Goal: Task Accomplishment & Management: Complete application form

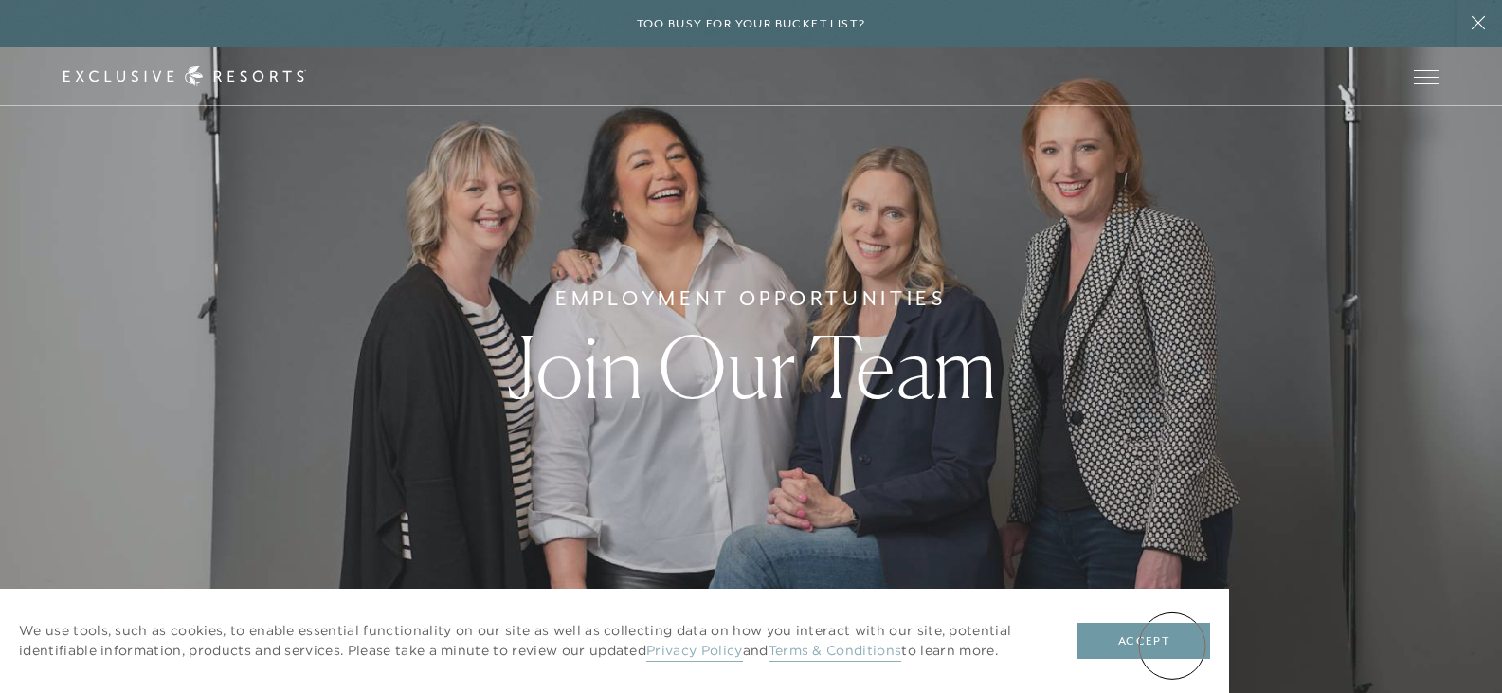
click at [1172, 645] on button "Accept" at bounding box center [1144, 641] width 133 height 36
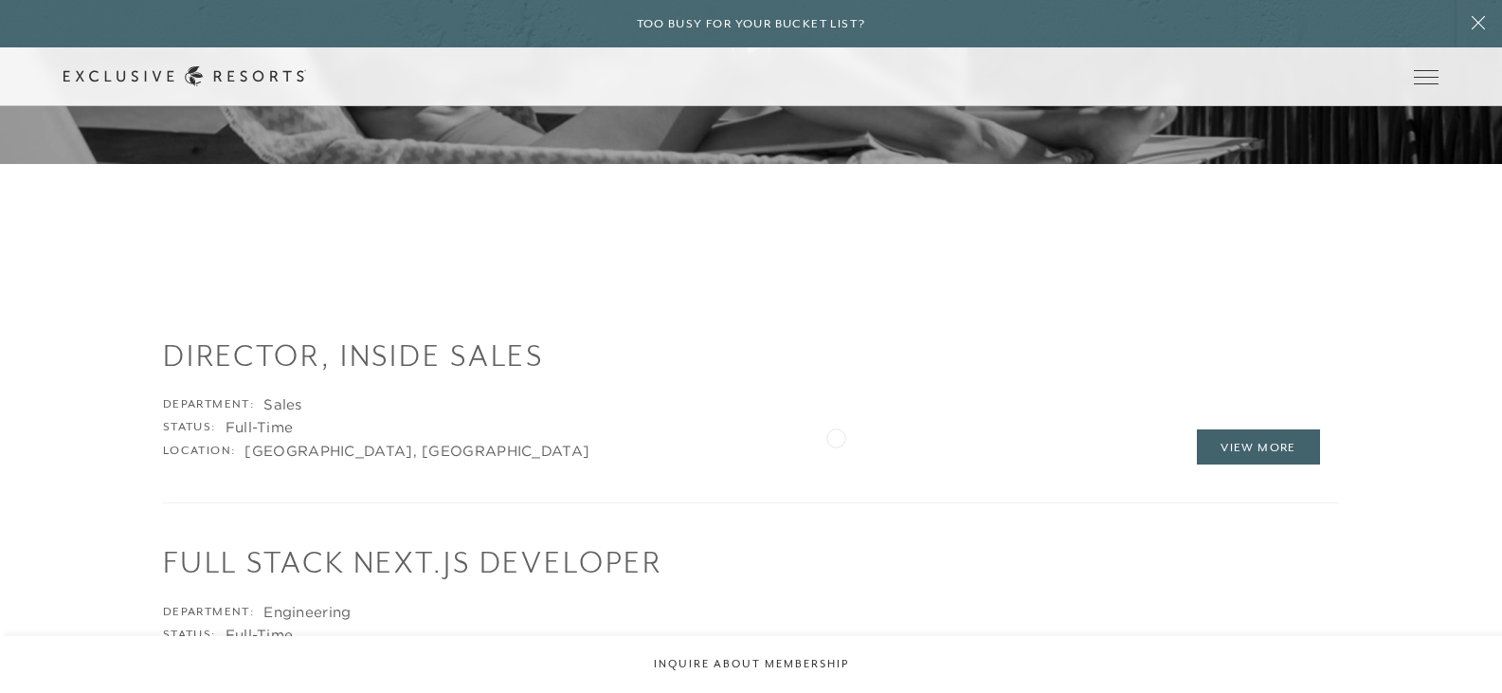
scroll to position [2156, 0]
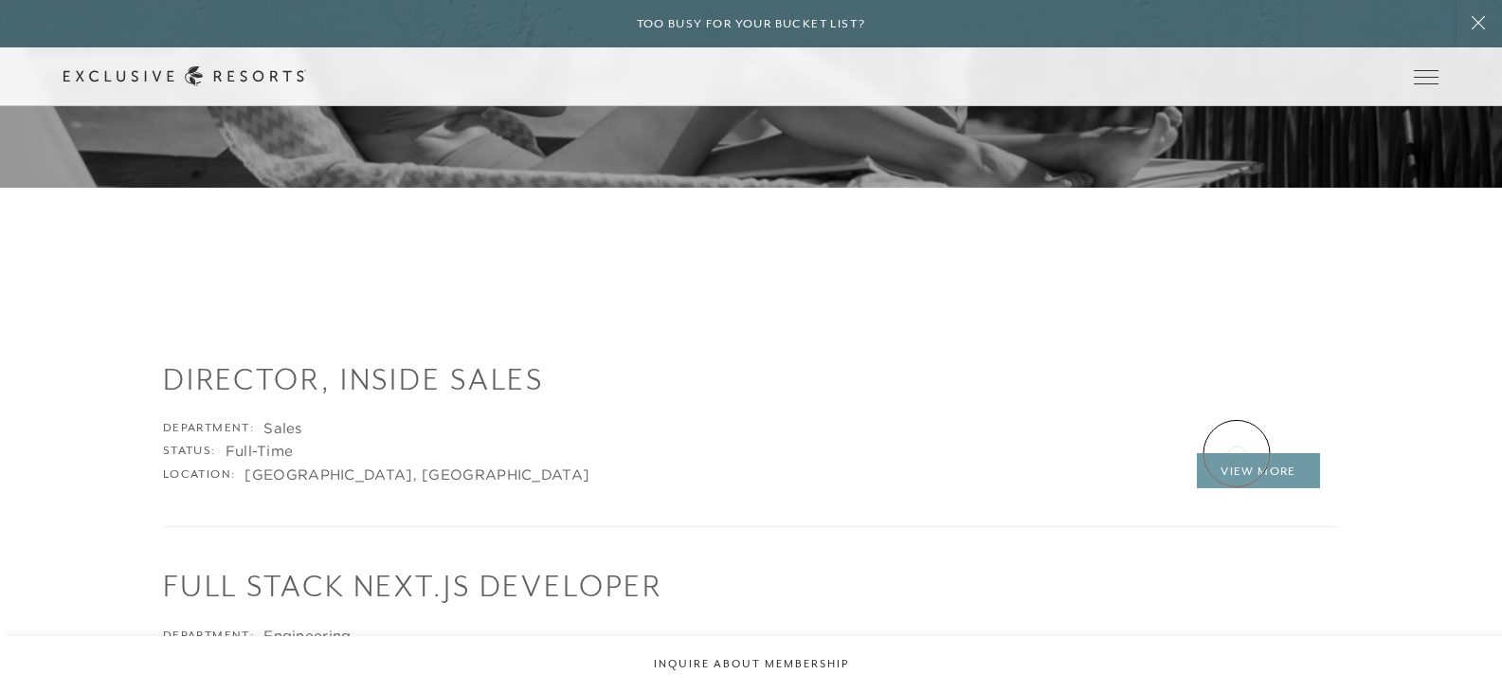
click at [1269, 459] on link "View More" at bounding box center [1258, 471] width 123 height 36
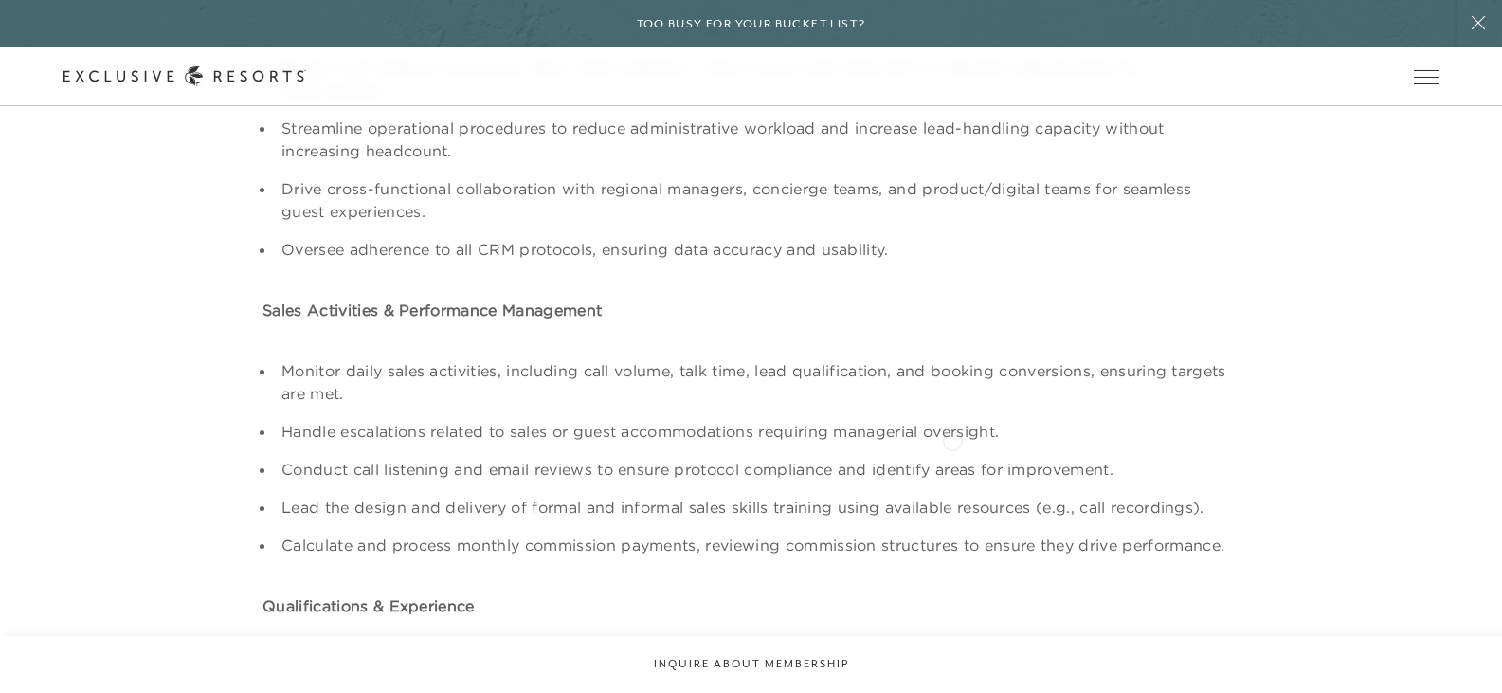
scroll to position [1611, 0]
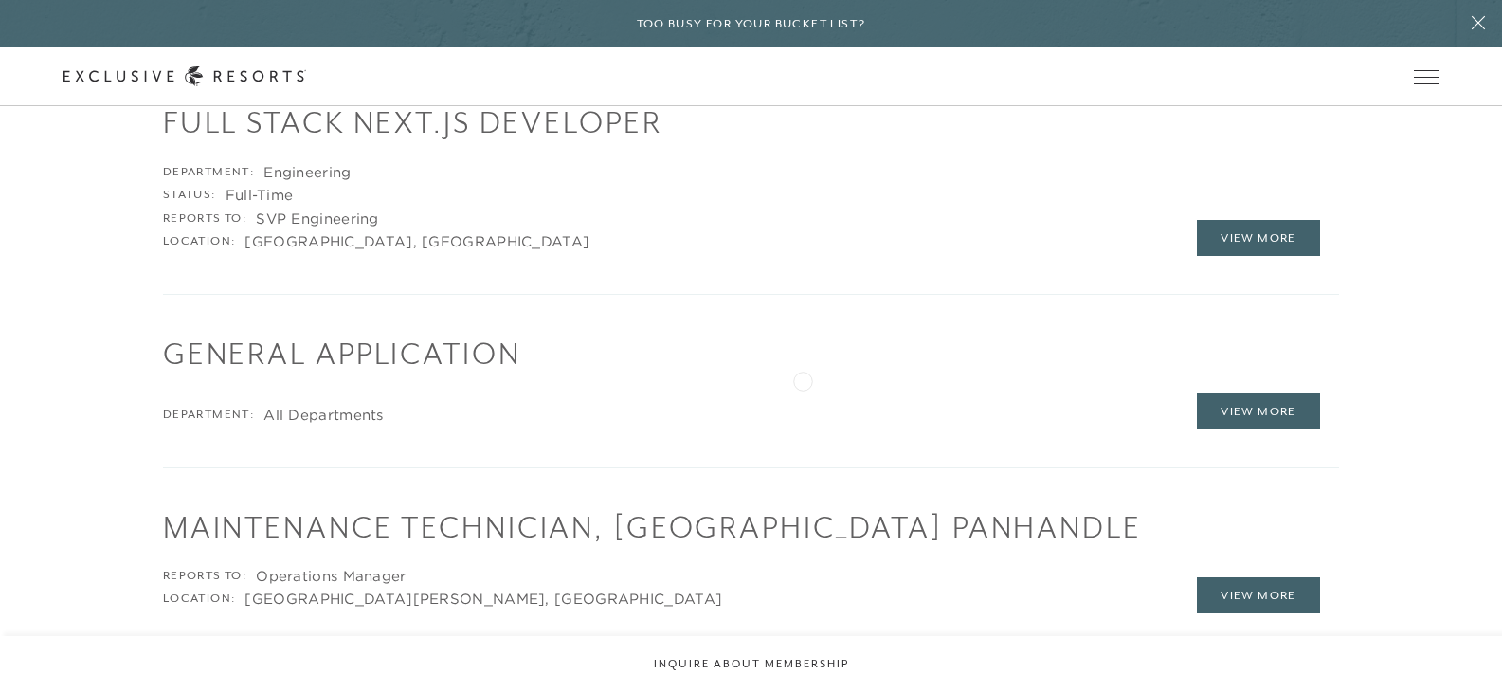
scroll to position [2630, 0]
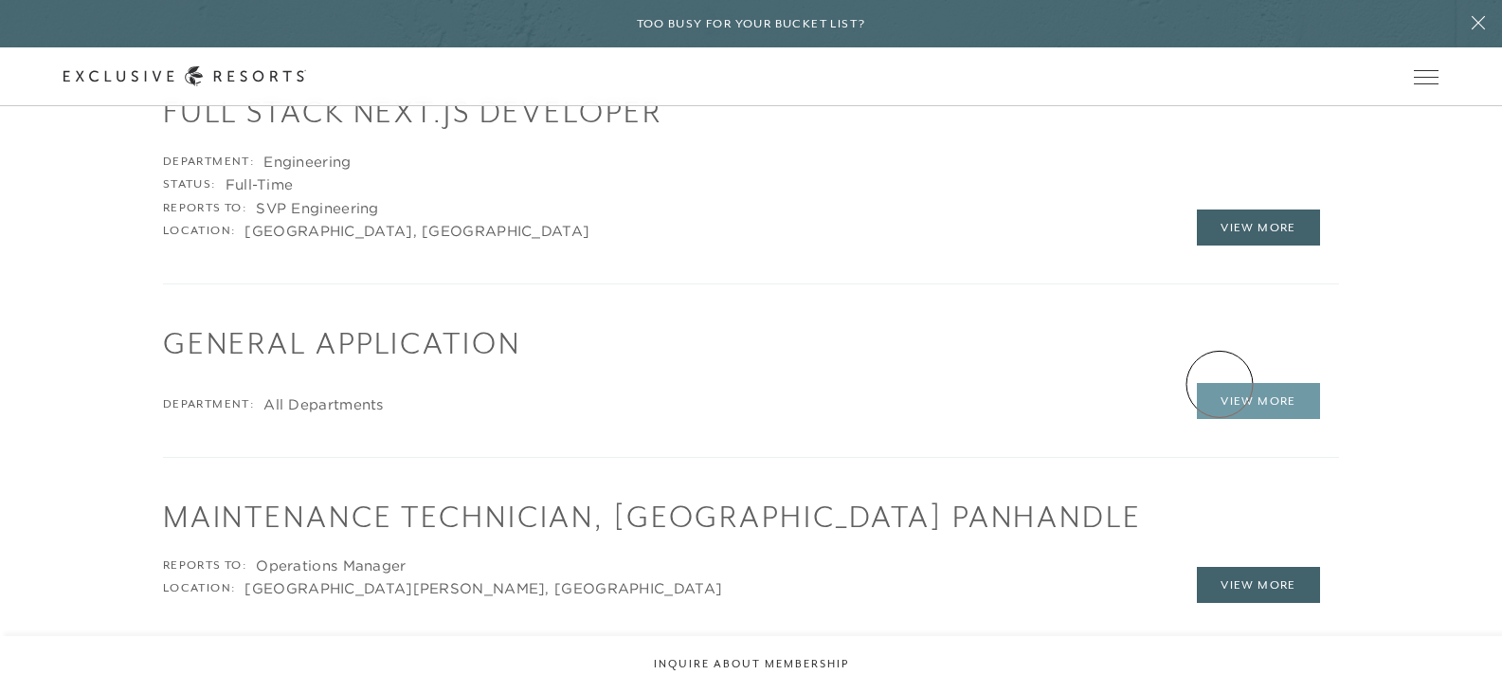
click at [1232, 390] on link "View More" at bounding box center [1258, 401] width 123 height 36
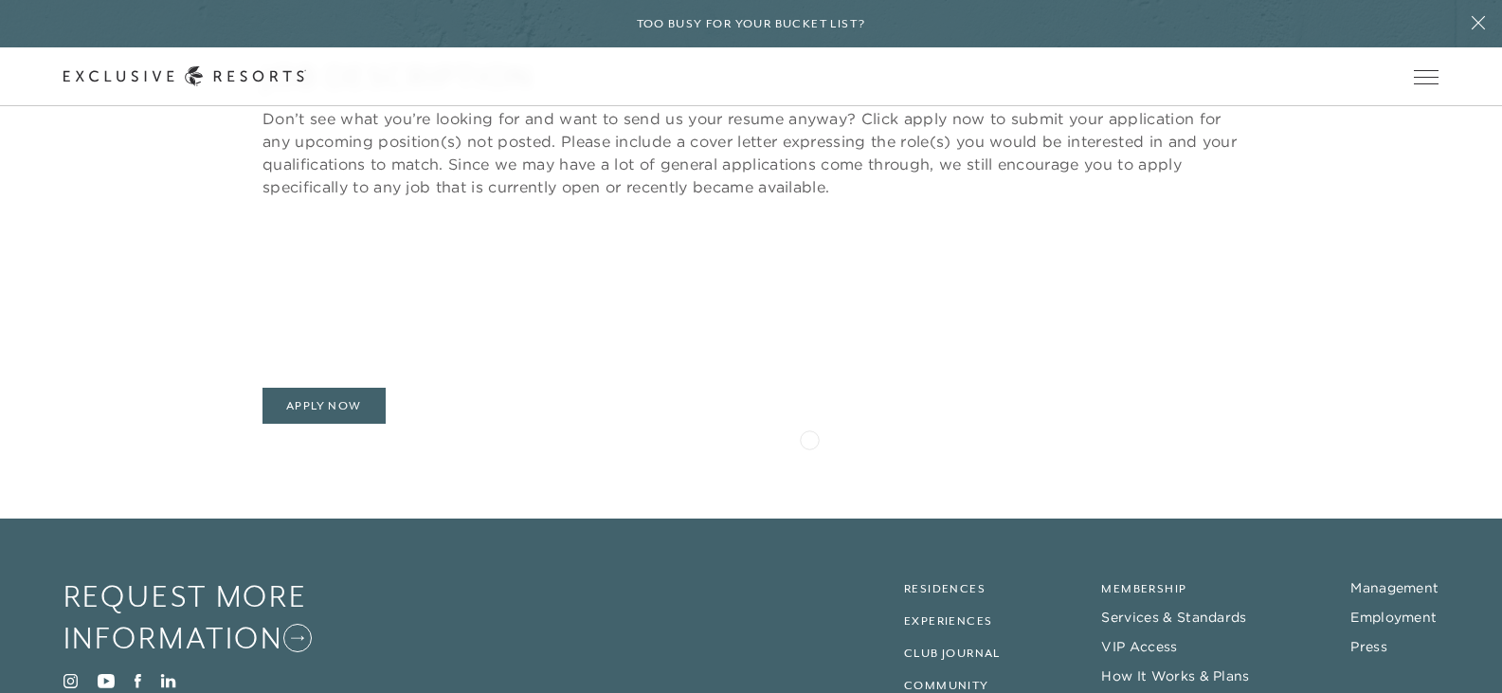
scroll to position [569, 0]
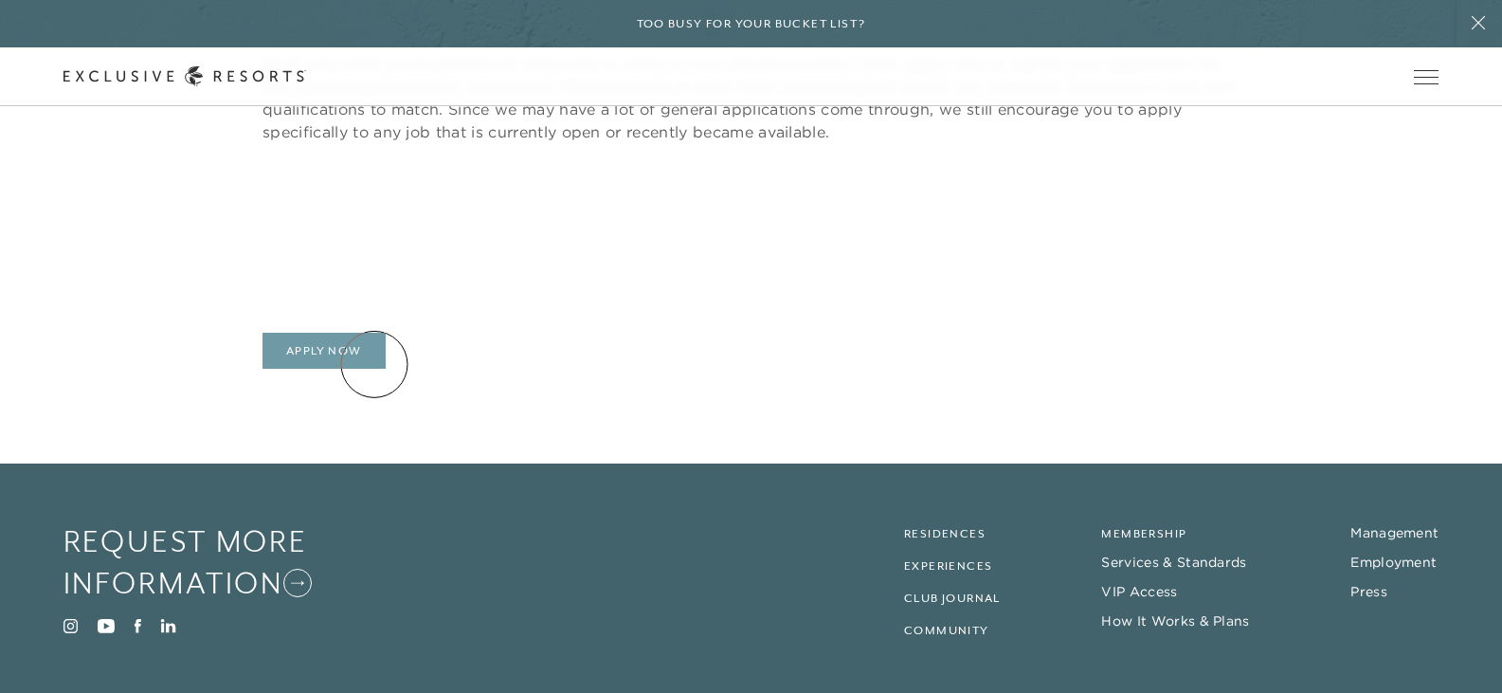
click at [354, 359] on link "Apply Now" at bounding box center [324, 351] width 123 height 36
